Goal: Transaction & Acquisition: Obtain resource

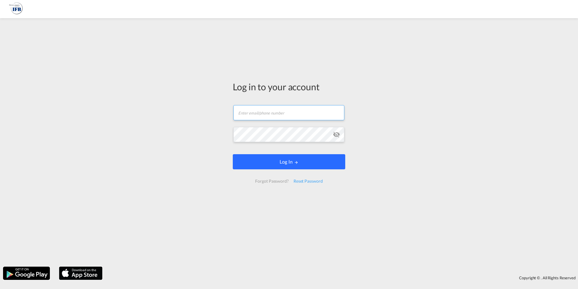
type input "[PERSON_NAME][EMAIL_ADDRESS][DOMAIN_NAME]"
click at [284, 163] on button "Log In" at bounding box center [289, 161] width 113 height 15
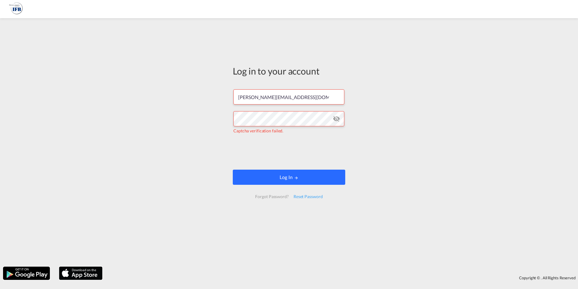
click at [283, 175] on button "Log In" at bounding box center [289, 176] width 113 height 15
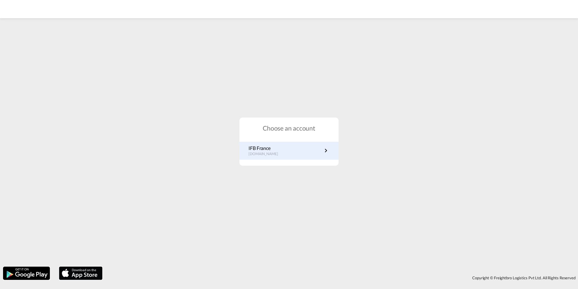
click at [280, 151] on link "IFB France [DOMAIN_NAME]" at bounding box center [289, 151] width 81 height 12
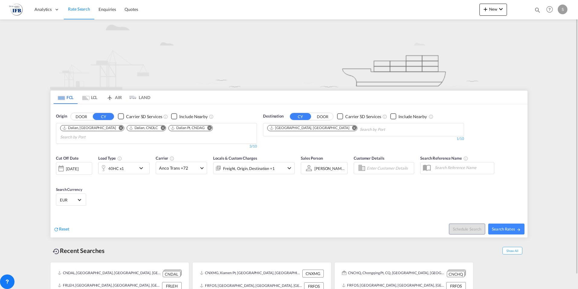
click at [207, 128] on md-icon "Remove" at bounding box center [209, 127] width 5 height 5
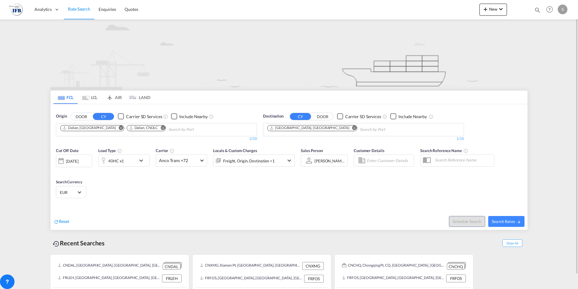
click at [119, 128] on md-icon "Remove" at bounding box center [121, 127] width 5 height 5
click at [97, 128] on md-icon "Remove" at bounding box center [96, 127] width 5 height 5
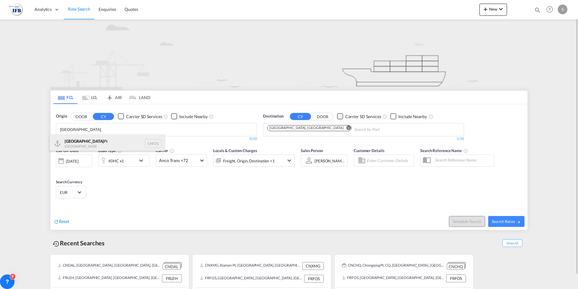
type input "FUZHOU"
click at [104, 145] on div "Fuzhou Pt China CNFZG" at bounding box center [107, 143] width 115 height 18
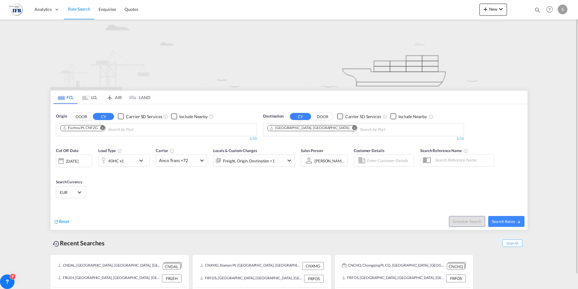
click at [352, 128] on md-icon "Remove" at bounding box center [354, 127] width 5 height 5
click at [309, 128] on body "Analytics Reports Rate Search Enquiries Quotes Analytics Reports" at bounding box center [289, 144] width 578 height 289
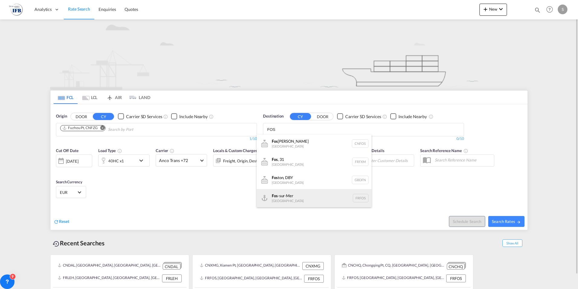
type input "FOS"
click at [306, 198] on div "Fos -sur-Mer France FRFOS" at bounding box center [314, 198] width 115 height 18
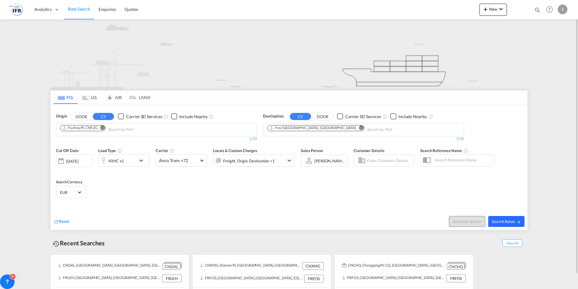
click at [509, 221] on span "Search Rates" at bounding box center [506, 221] width 29 height 5
type input "CNFZG to FRFOS / 3 Sep 2025"
